Goal: Task Accomplishment & Management: Manage account settings

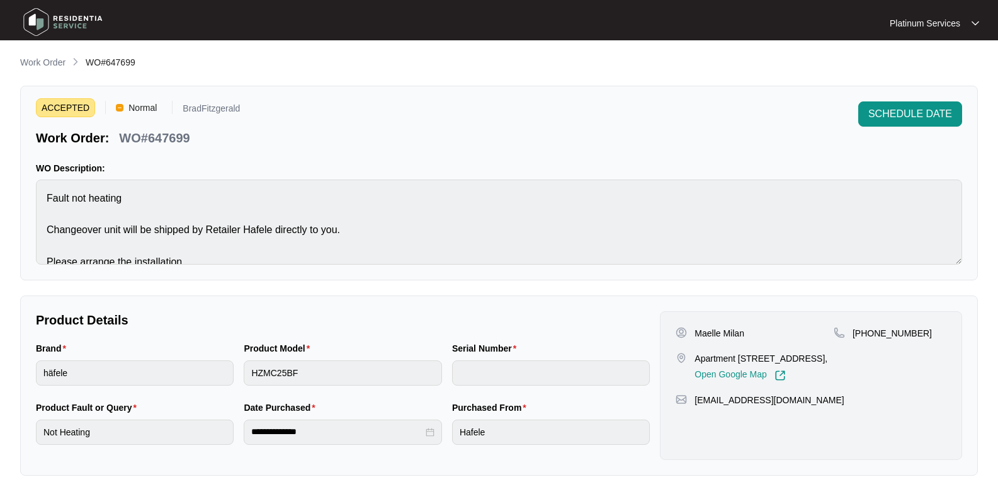
scroll to position [14, 0]
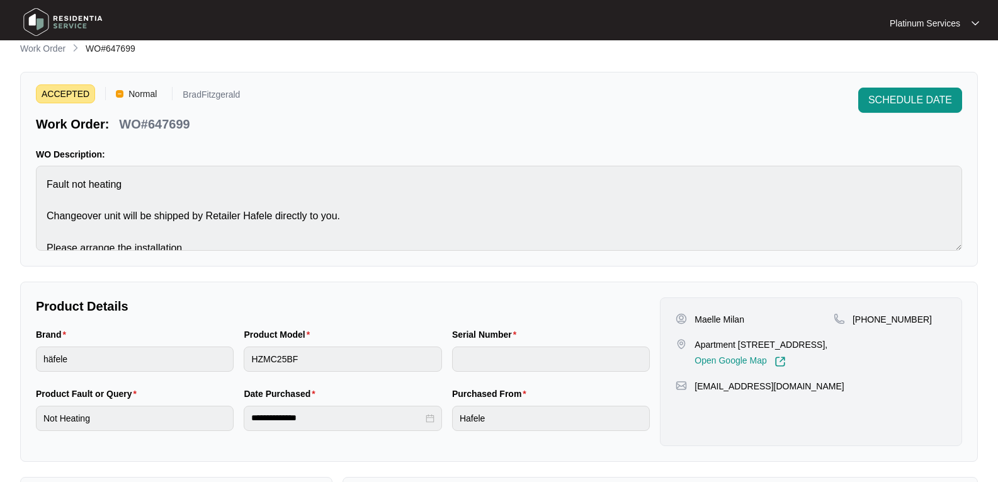
click at [77, 20] on img at bounding box center [63, 22] width 88 height 38
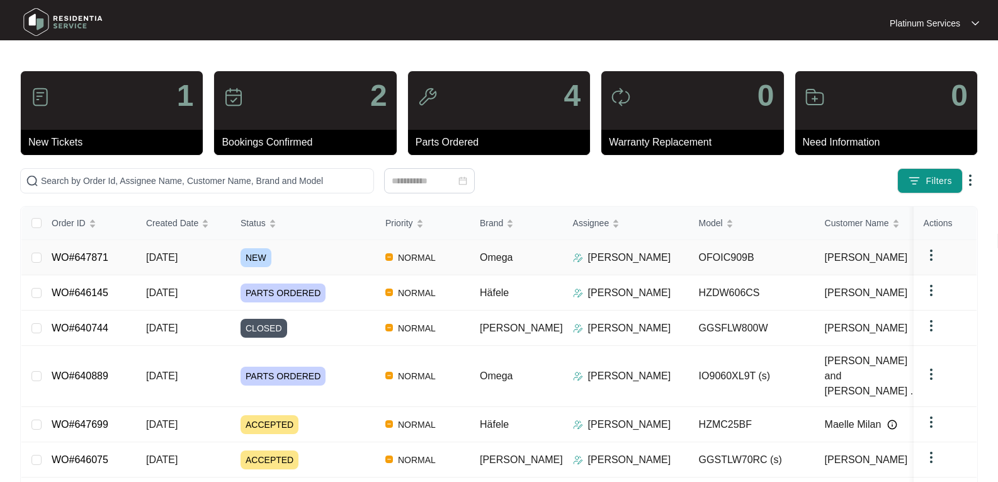
click at [253, 256] on span "NEW" at bounding box center [256, 257] width 31 height 19
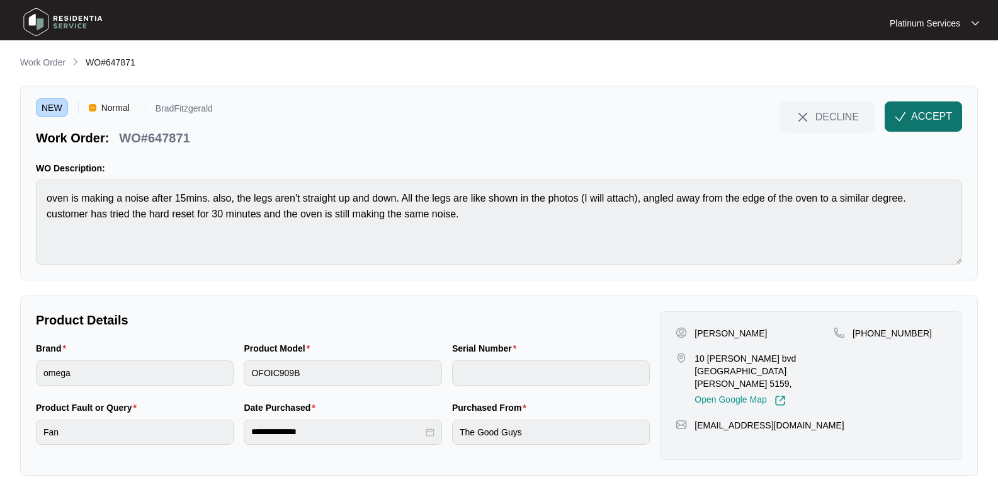
click at [939, 105] on button "ACCEPT" at bounding box center [923, 116] width 77 height 30
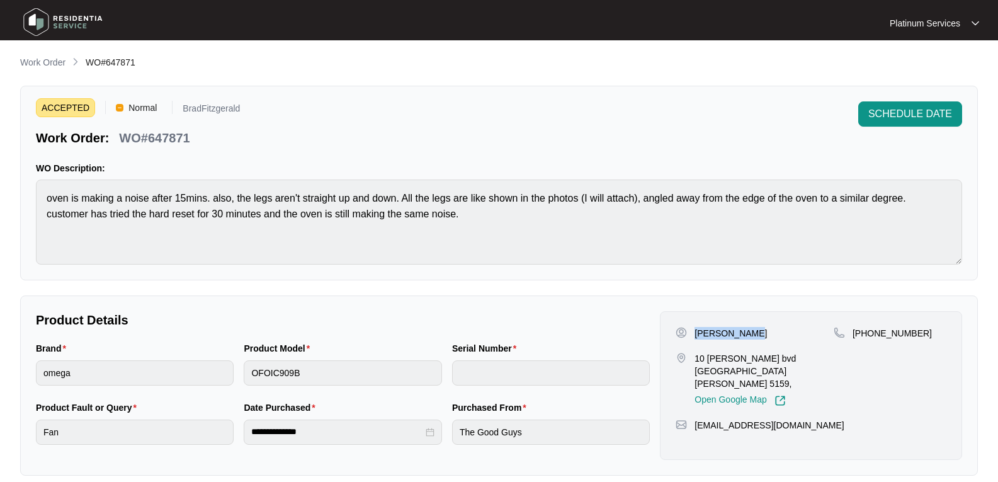
drag, startPoint x: 764, startPoint y: 328, endPoint x: 697, endPoint y: 331, distance: 67.4
click at [697, 331] on div "[PERSON_NAME]" at bounding box center [755, 333] width 158 height 13
copy p "[PERSON_NAME]"
drag, startPoint x: 728, startPoint y: 370, endPoint x: 693, endPoint y: 360, distance: 37.3
click at [693, 360] on div "10 [PERSON_NAME] bvd [GEOGRAPHIC_DATA][PERSON_NAME] 5159, Open Google Map" at bounding box center [755, 379] width 158 height 54
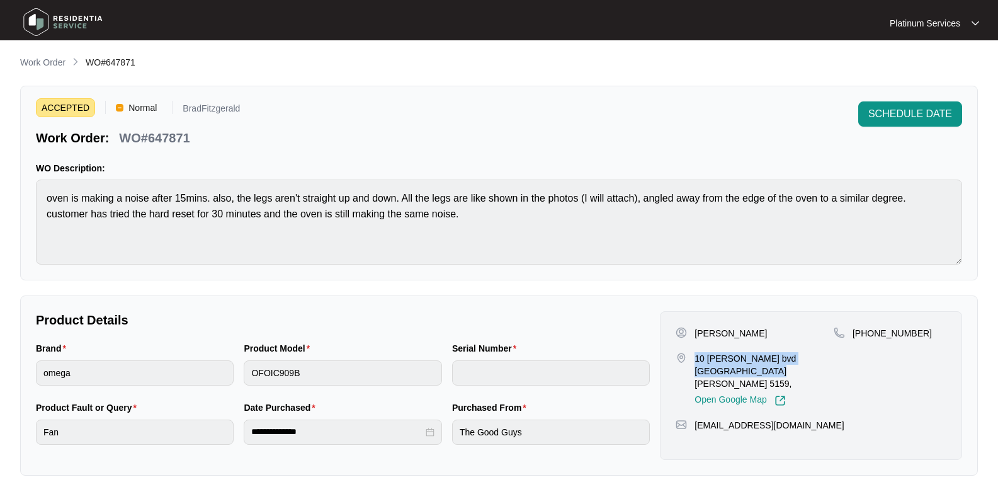
copy p "10 [PERSON_NAME] bvd [GEOGRAPHIC_DATA][PERSON_NAME] 5159,"
drag, startPoint x: 783, startPoint y: 414, endPoint x: 689, endPoint y: 413, distance: 94.4
click at [689, 419] on div "[EMAIL_ADDRESS][DOMAIN_NAME]" at bounding box center [811, 425] width 271 height 13
copy div "[EMAIL_ADDRESS][DOMAIN_NAME]"
drag, startPoint x: 931, startPoint y: 328, endPoint x: 844, endPoint y: 334, distance: 87.1
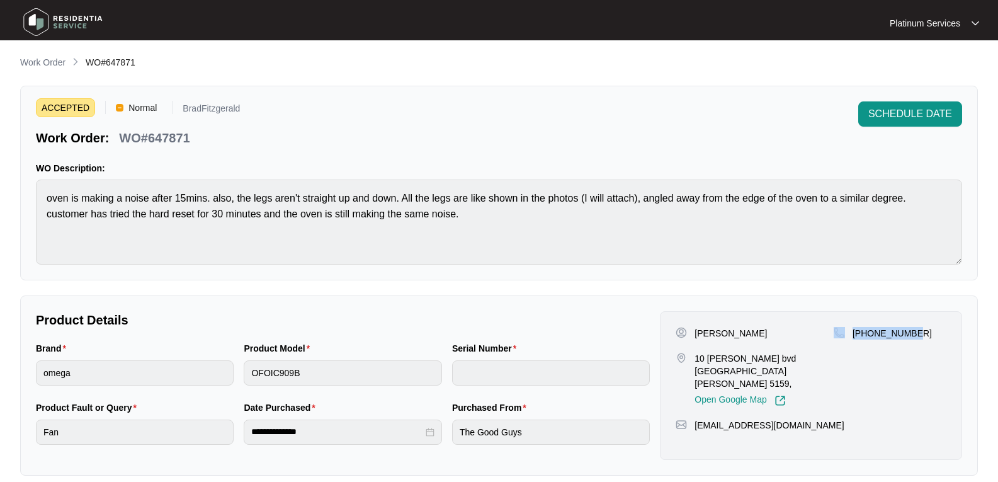
click at [845, 334] on div "[PHONE_NUMBER]" at bounding box center [890, 333] width 113 height 13
copy div "[PHONE_NUMBER]"
click at [165, 131] on p "WO#647871" at bounding box center [154, 138] width 71 height 18
copy p "647871"
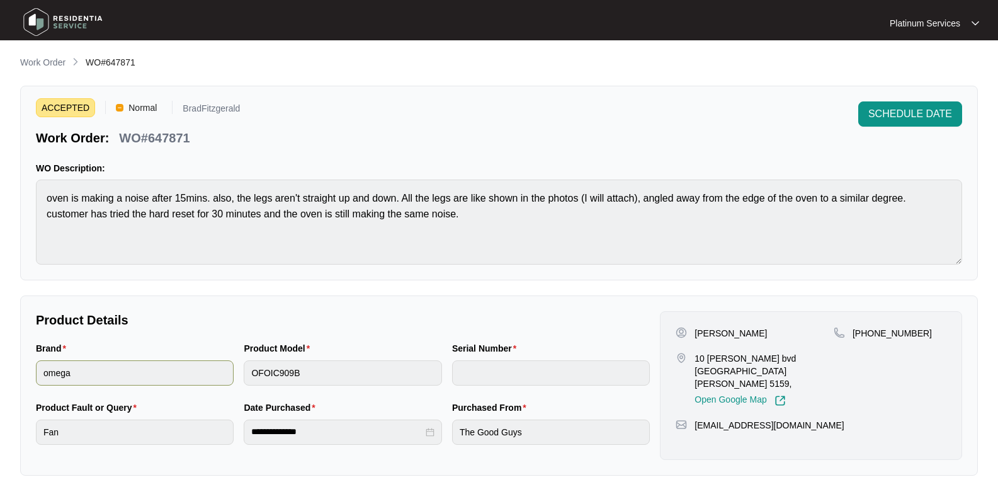
click at [174, 373] on div "Brand omega Product Model OFOIC909B Serial Number" at bounding box center [343, 370] width 624 height 59
click at [64, 16] on img at bounding box center [63, 22] width 88 height 38
